Goal: Information Seeking & Learning: Learn about a topic

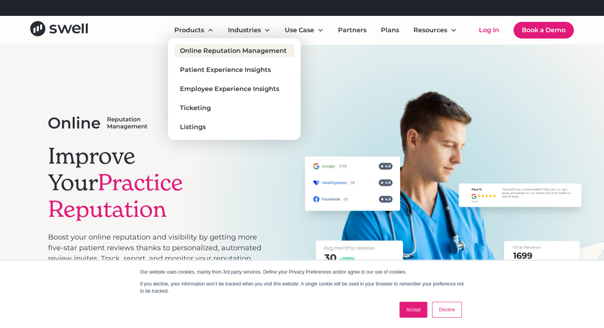
click at [202, 49] on div "Online Reputation Management" at bounding box center [233, 51] width 107 height 10
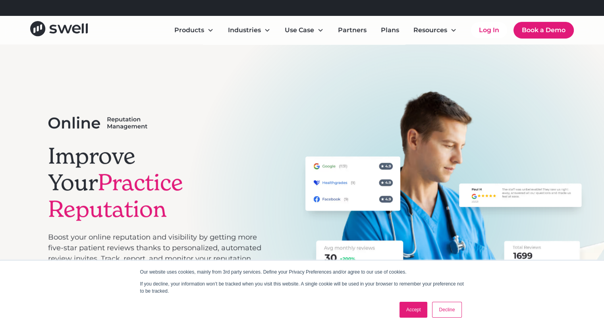
scroll to position [198, 0]
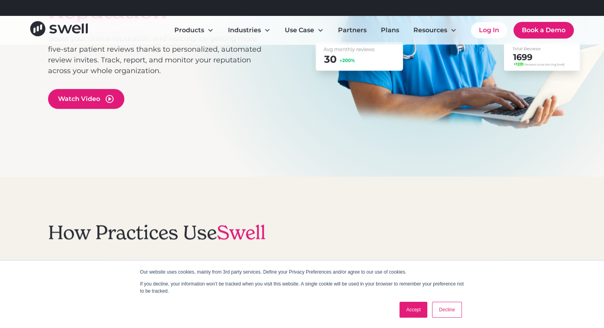
click at [421, 309] on link "Accept" at bounding box center [413, 310] width 28 height 16
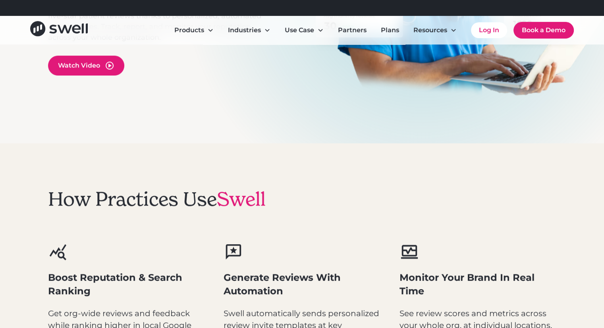
scroll to position [317, 0]
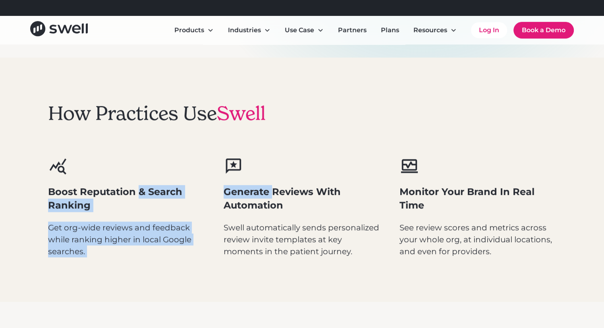
drag, startPoint x: 314, startPoint y: 195, endPoint x: 141, endPoint y: 196, distance: 173.4
click at [141, 196] on div "Boost Reputation & Search Ranking Get org-wide reviews and feedback while ranki…" at bounding box center [302, 206] width 508 height 100
click at [141, 196] on h3 "Boost Reputation & Search Ranking" at bounding box center [126, 198] width 157 height 27
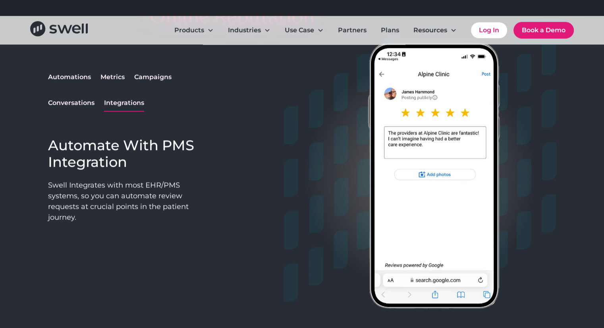
scroll to position [635, 0]
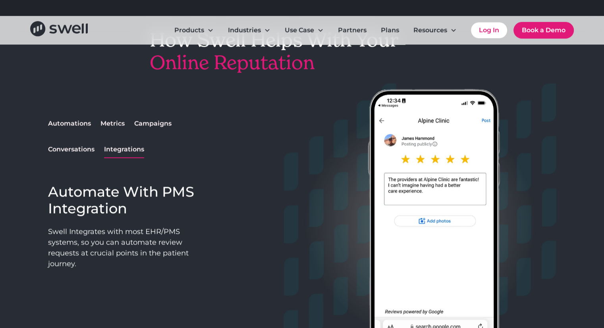
click at [84, 121] on div "Automations" at bounding box center [69, 124] width 43 height 10
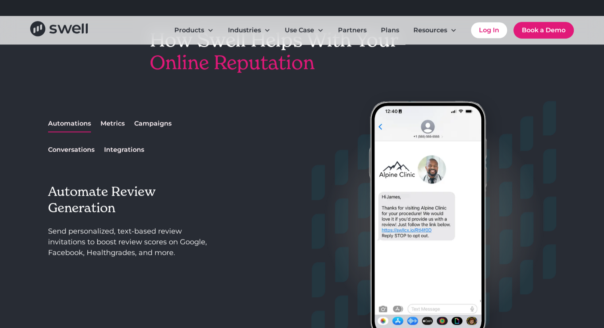
click at [113, 123] on div "Metrics" at bounding box center [112, 124] width 24 height 10
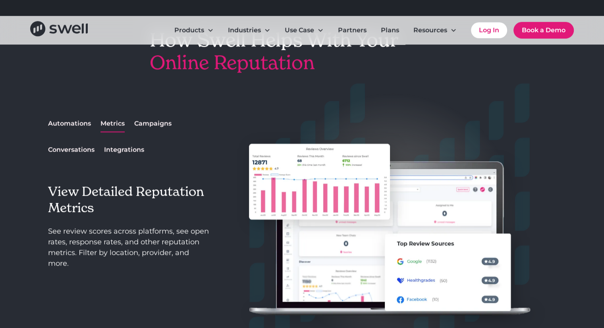
click at [150, 122] on div "Campaigns" at bounding box center [152, 124] width 37 height 10
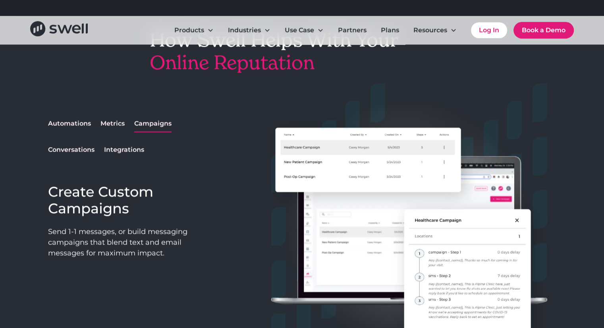
click at [83, 146] on div "Conversations" at bounding box center [71, 150] width 46 height 10
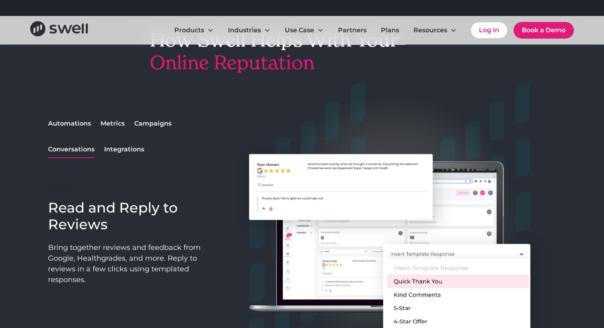
scroll to position [675, 0]
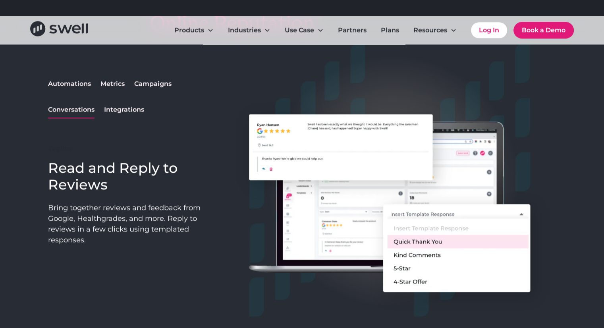
click at [132, 110] on div "Integrations" at bounding box center [124, 110] width 40 height 10
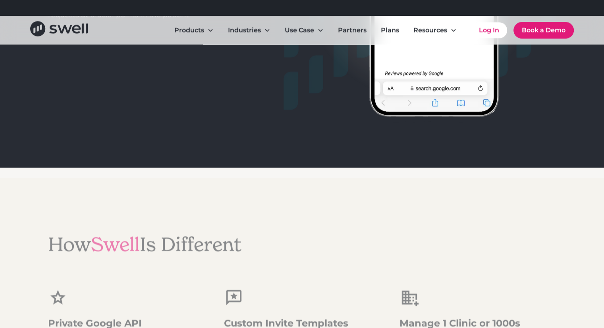
scroll to position [1032, 0]
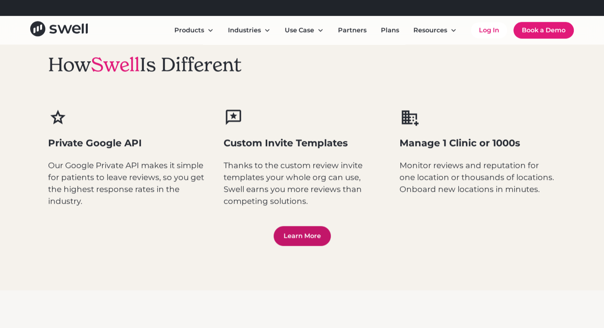
click at [300, 237] on link "Learn More" at bounding box center [301, 236] width 57 height 20
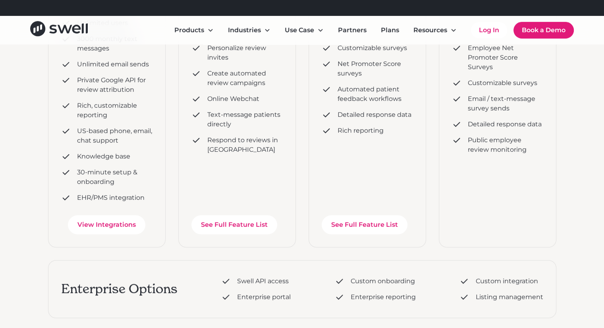
scroll to position [238, 0]
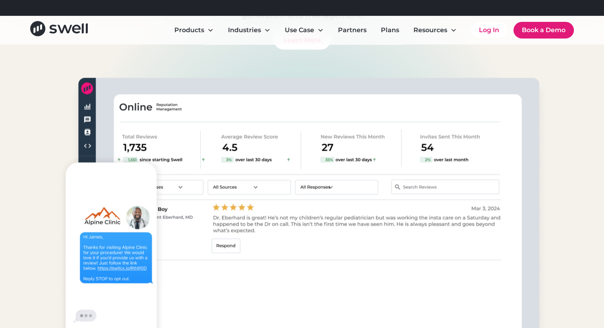
scroll to position [2460, 0]
